Goal: Task Accomplishment & Management: Manage account settings

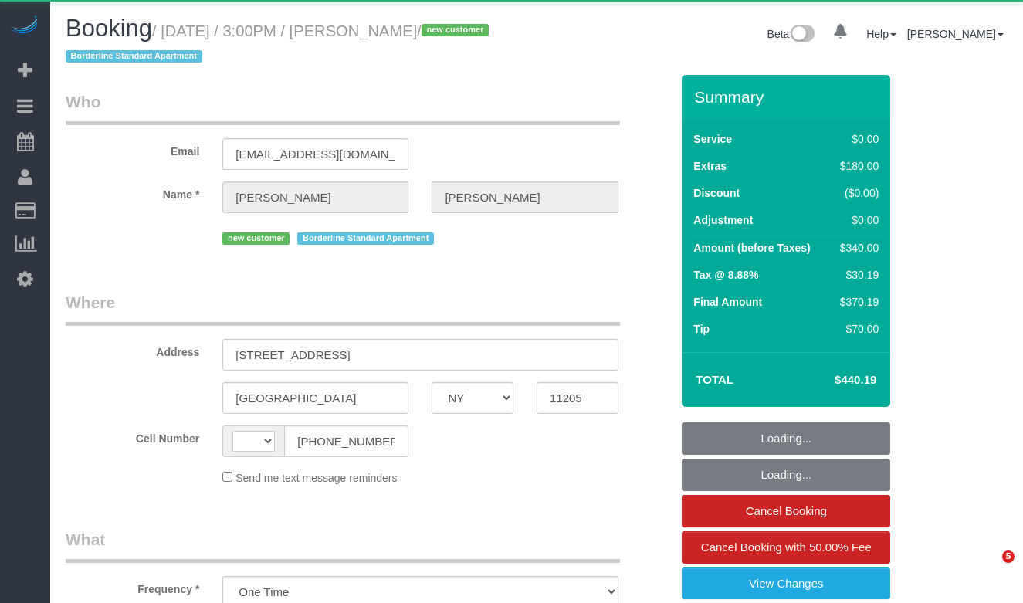
select select "NY"
select select "string:[GEOGRAPHIC_DATA]"
select select "1"
select select "spot1"
select select "number:89"
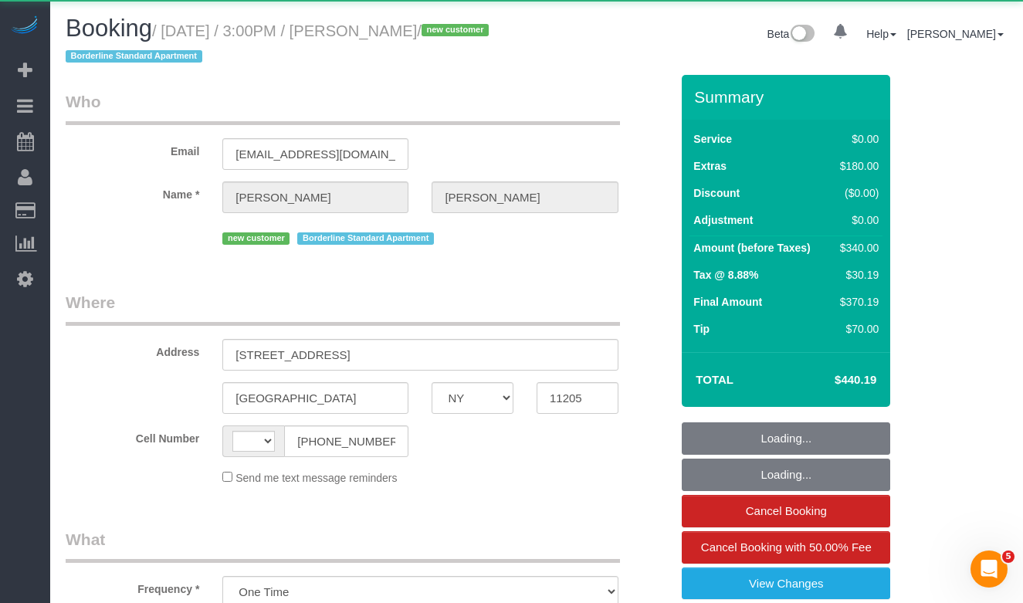
select select "number:79"
select select "number:15"
select select "number:6"
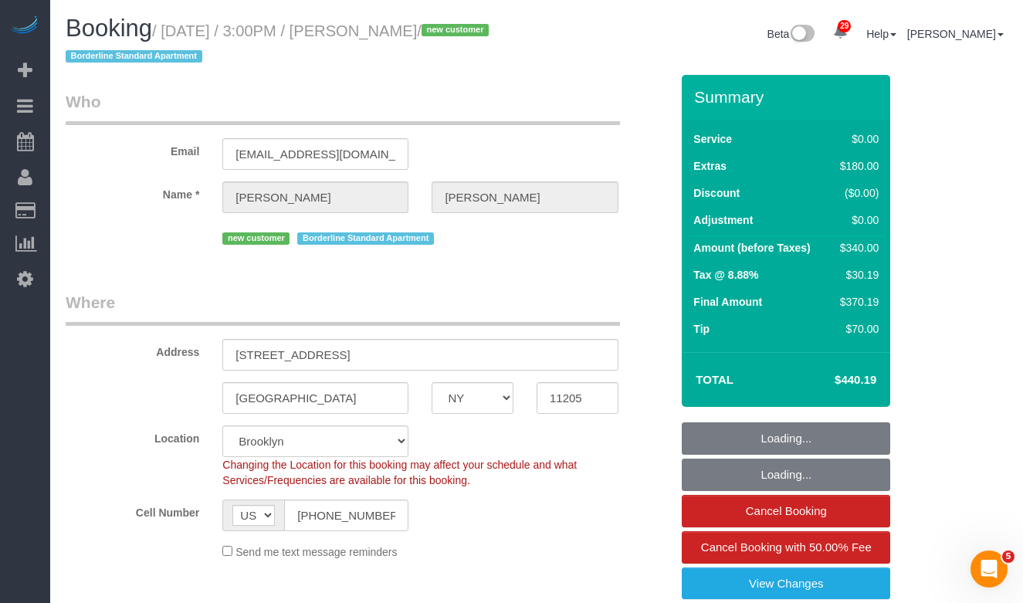
select select "1"
select select "object:1507"
select select "string:stripe-pm_1S56cq4VGloSiKo7mTPCRTxw"
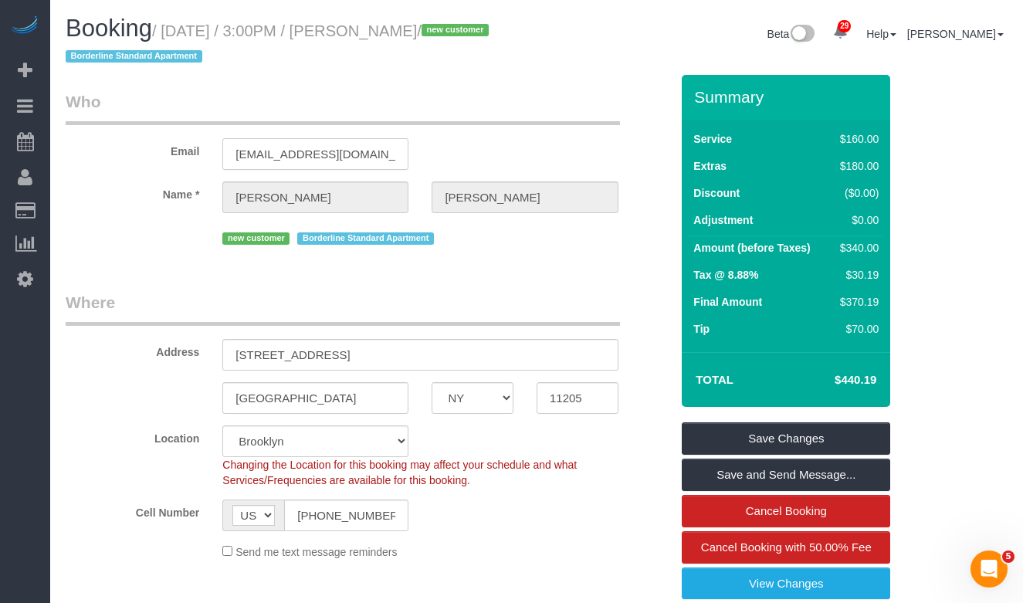
click at [293, 155] on input "[EMAIL_ADDRESS][DOMAIN_NAME]" at bounding box center [315, 154] width 186 height 32
click at [335, 48] on h1 "Booking / [DATE] / 3:00PM / [PERSON_NAME] / new customer Borderline Standard Ap…" at bounding box center [295, 41] width 459 height 53
drag, startPoint x: 490, startPoint y: 29, endPoint x: 167, endPoint y: 29, distance: 323.6
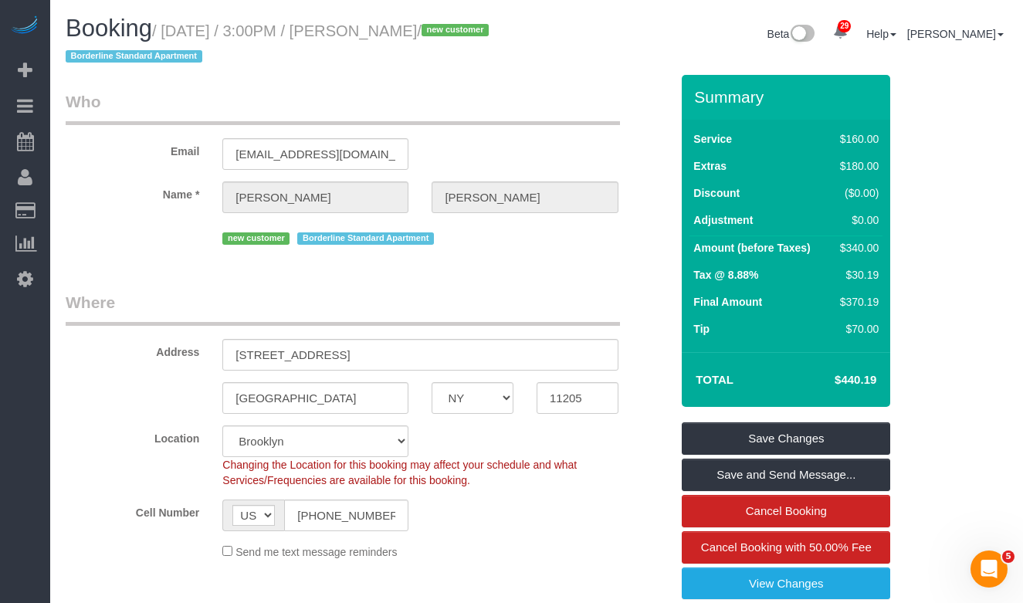
click at [167, 29] on small "/ [DATE] / 3:00PM / [PERSON_NAME] / new customer Borderline Standard Apartment" at bounding box center [280, 43] width 428 height 43
copy small "[DATE] / 3:00PM / [PERSON_NAME]"
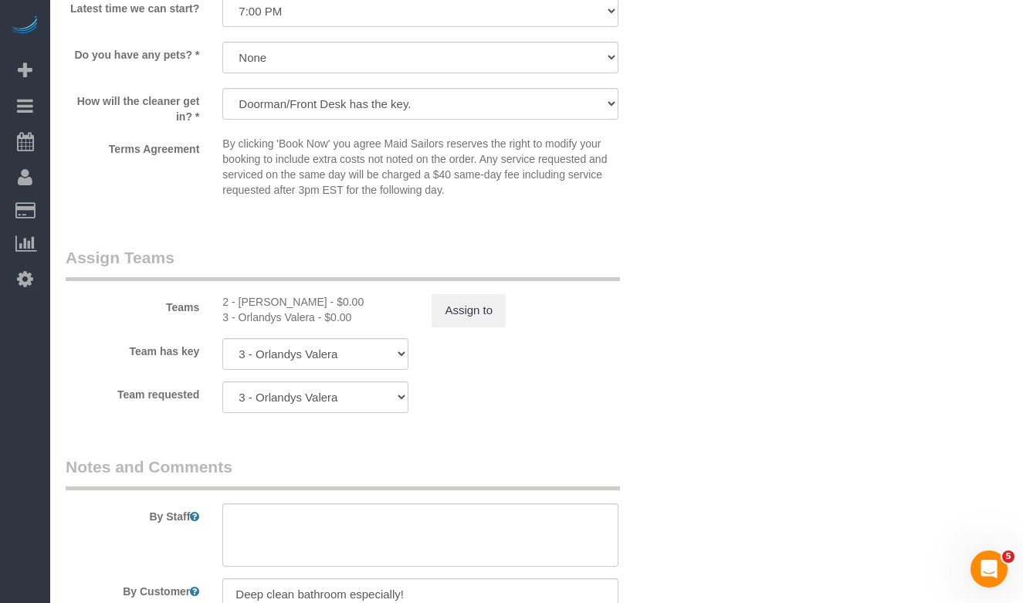
scroll to position [1897, 0]
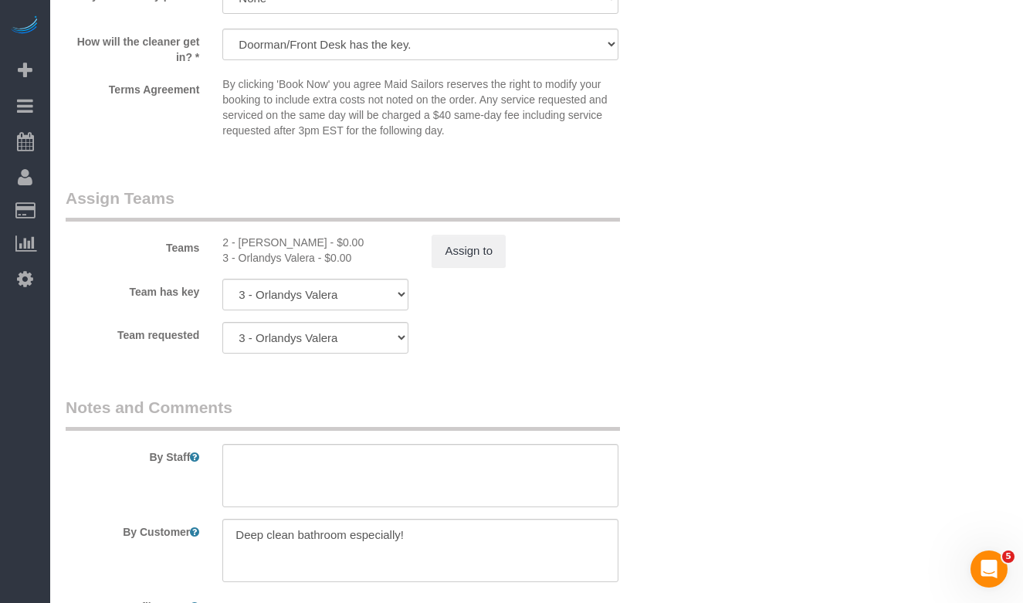
click at [256, 240] on div "2 - [PERSON_NAME] - $0.00" at bounding box center [315, 242] width 186 height 15
copy div "[PERSON_NAME]"
drag, startPoint x: 333, startPoint y: 258, endPoint x: 324, endPoint y: 253, distance: 9.7
click at [331, 258] on div "3 - Orlandys Valera - $0.00" at bounding box center [315, 257] width 186 height 15
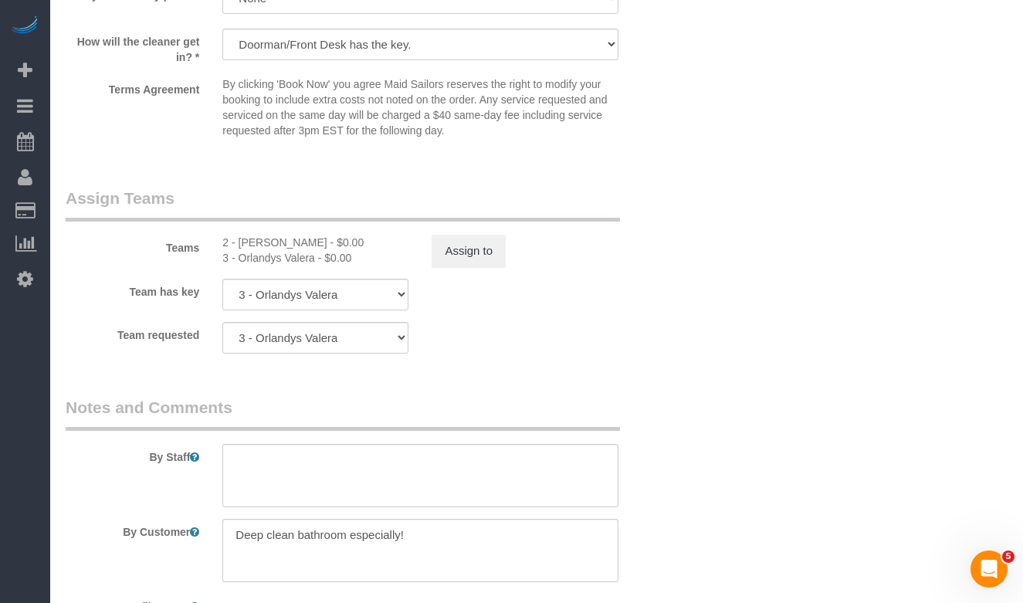
drag, startPoint x: 313, startPoint y: 243, endPoint x: 239, endPoint y: 242, distance: 73.4
click at [239, 242] on div "2 - [PERSON_NAME] - $0.00" at bounding box center [315, 242] width 186 height 15
copy div "[PERSON_NAME]"
drag, startPoint x: 316, startPoint y: 259, endPoint x: 242, endPoint y: 257, distance: 74.2
click at [242, 257] on div "3 - Orlandys Valera - $0.00" at bounding box center [315, 257] width 186 height 15
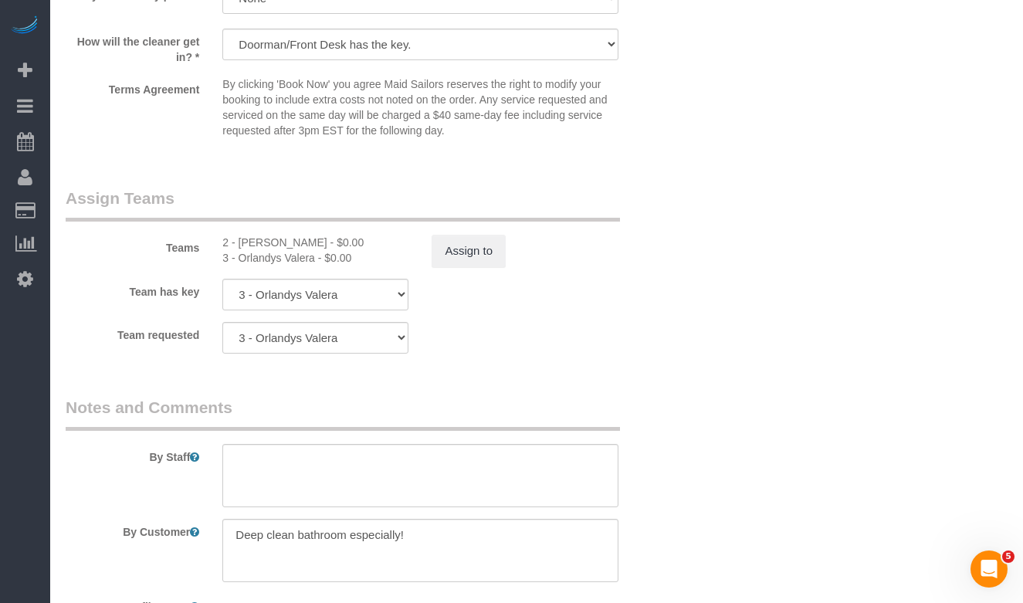
copy div "Orlandys Valera"
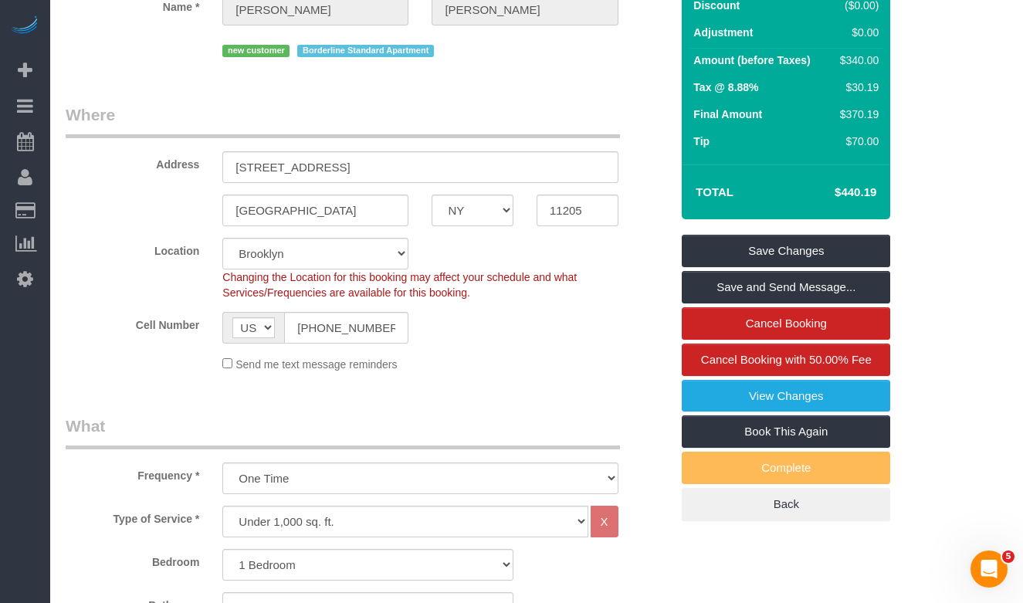
scroll to position [0, 0]
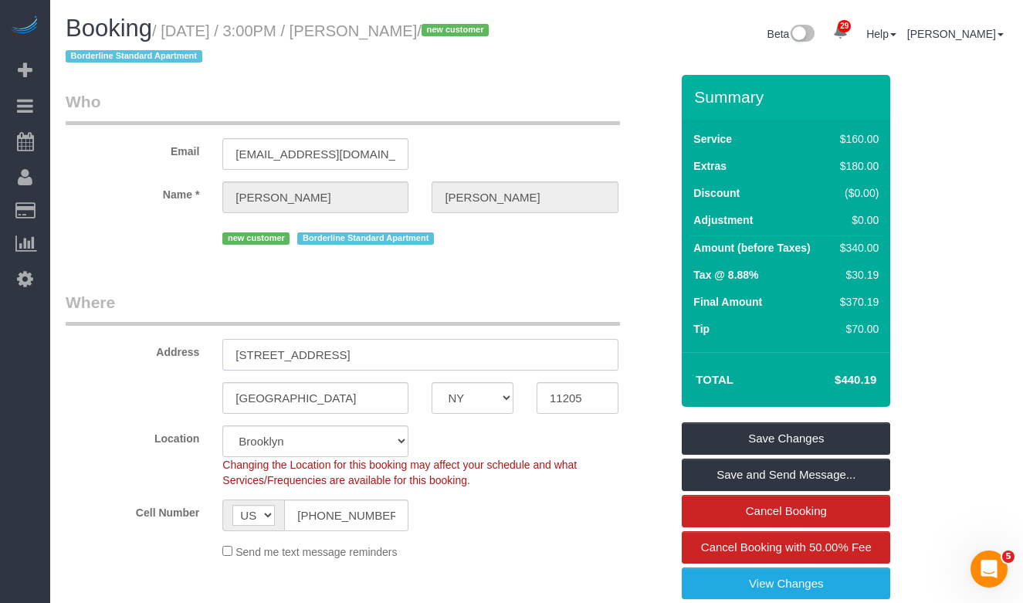
click at [334, 358] on input "[STREET_ADDRESS]" at bounding box center [419, 355] width 395 height 32
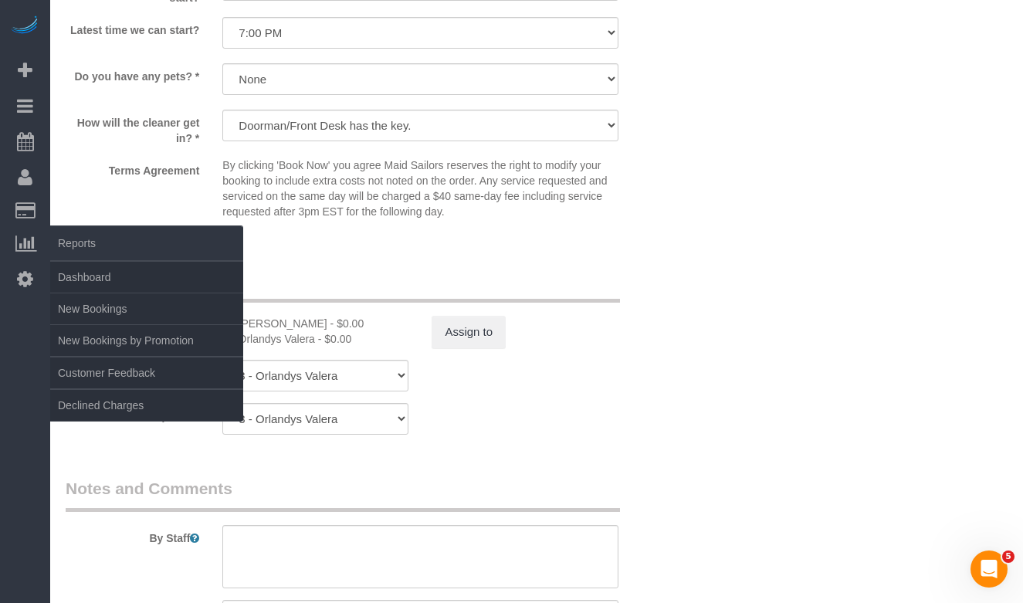
scroll to position [1809, 0]
